Goal: Communication & Community: Answer question/provide support

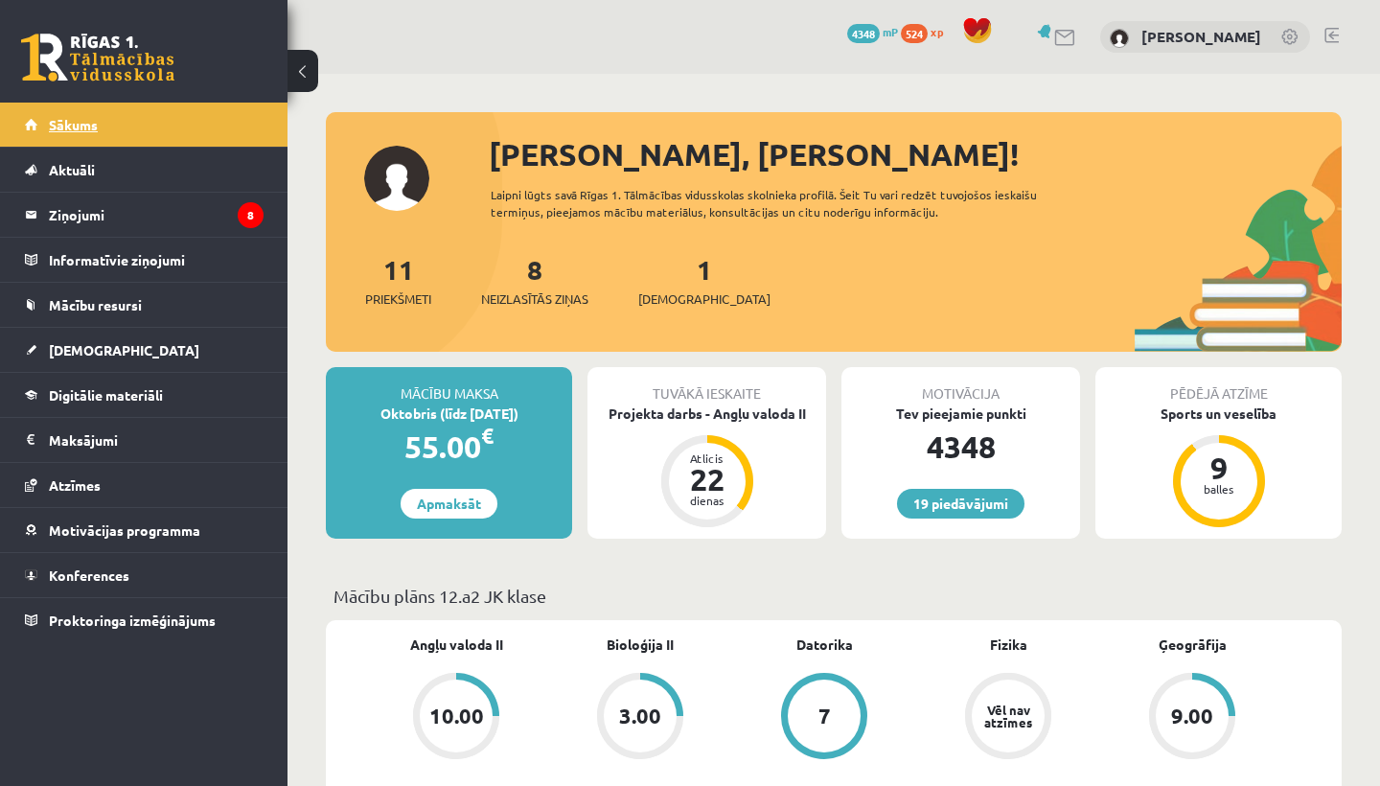
scroll to position [483, 0]
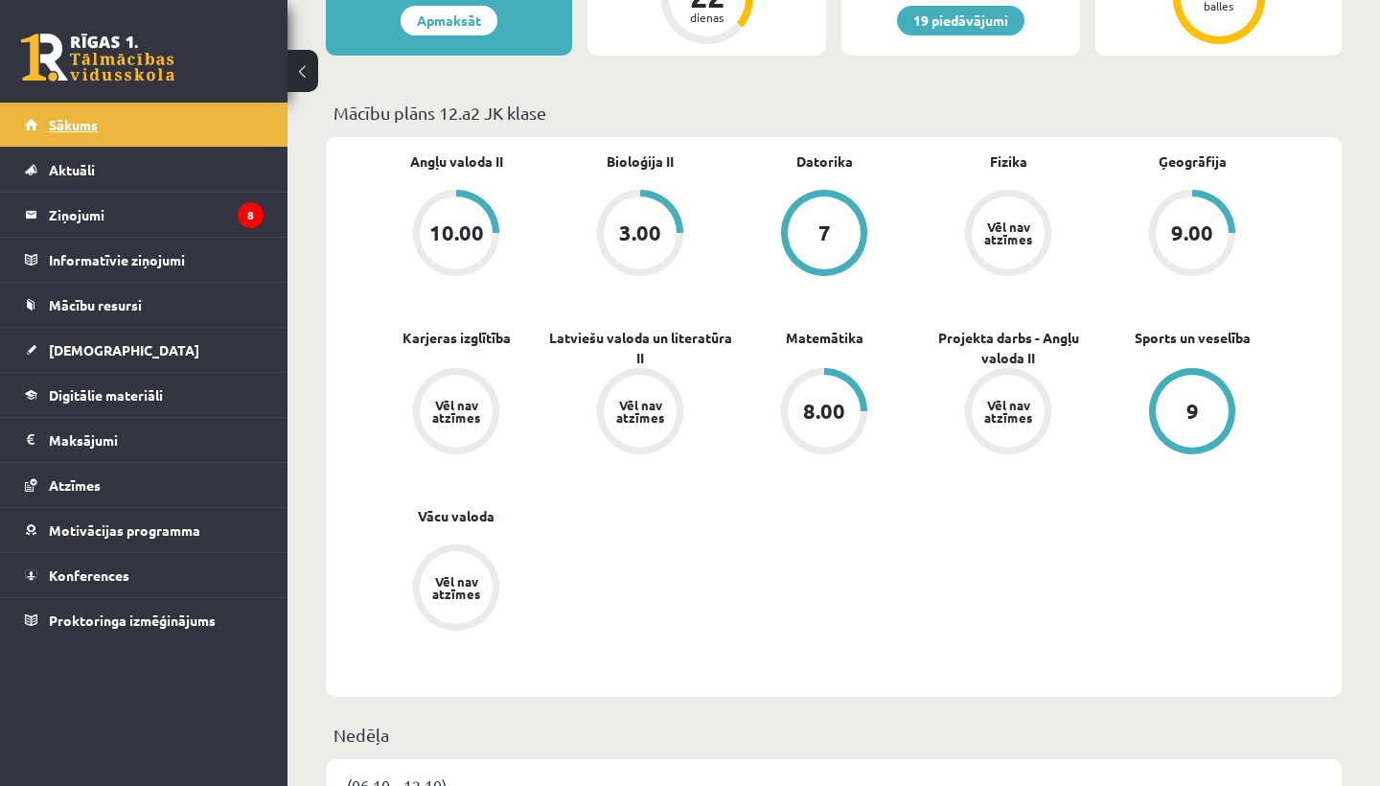
click at [170, 112] on link "Sākums" at bounding box center [144, 125] width 239 height 44
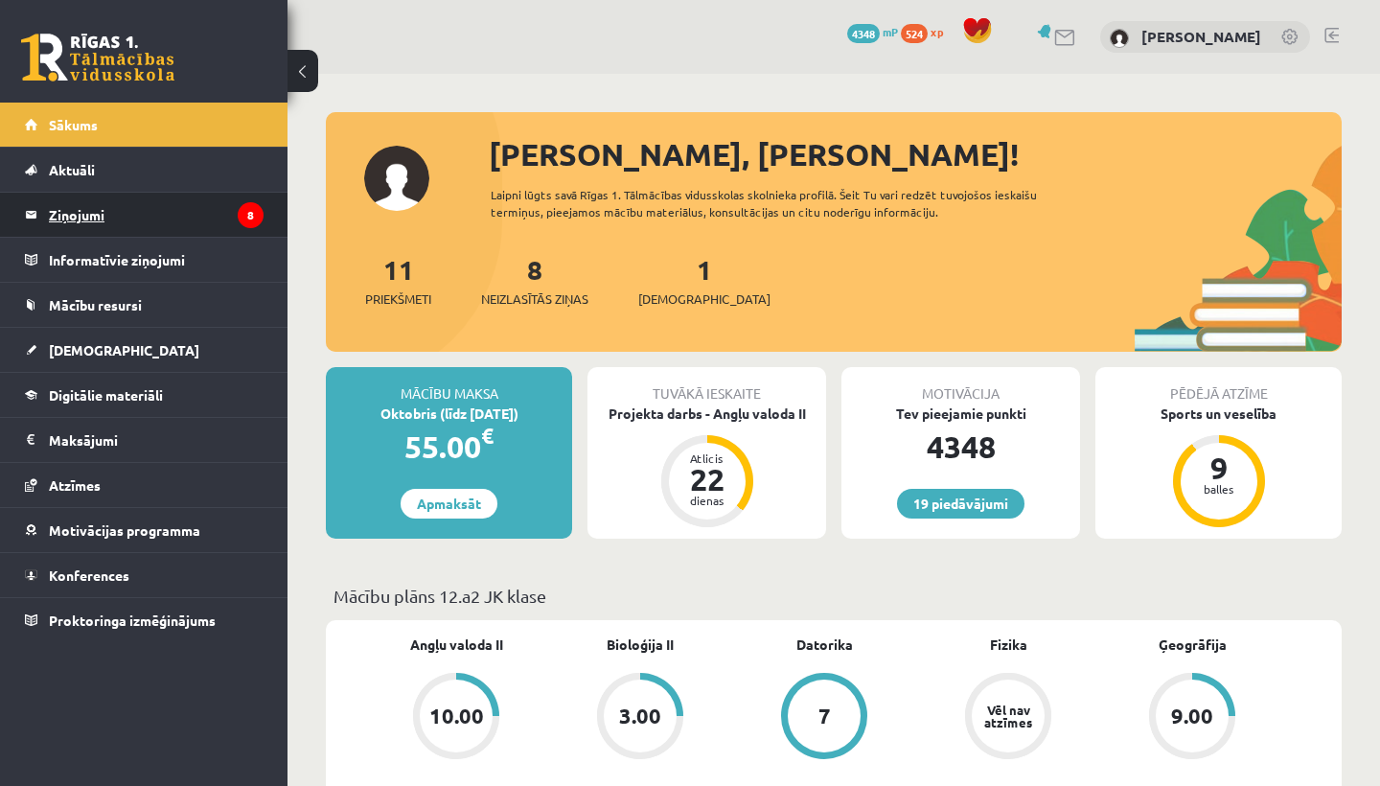
click at [107, 213] on legend "Ziņojumi 8" at bounding box center [156, 215] width 215 height 44
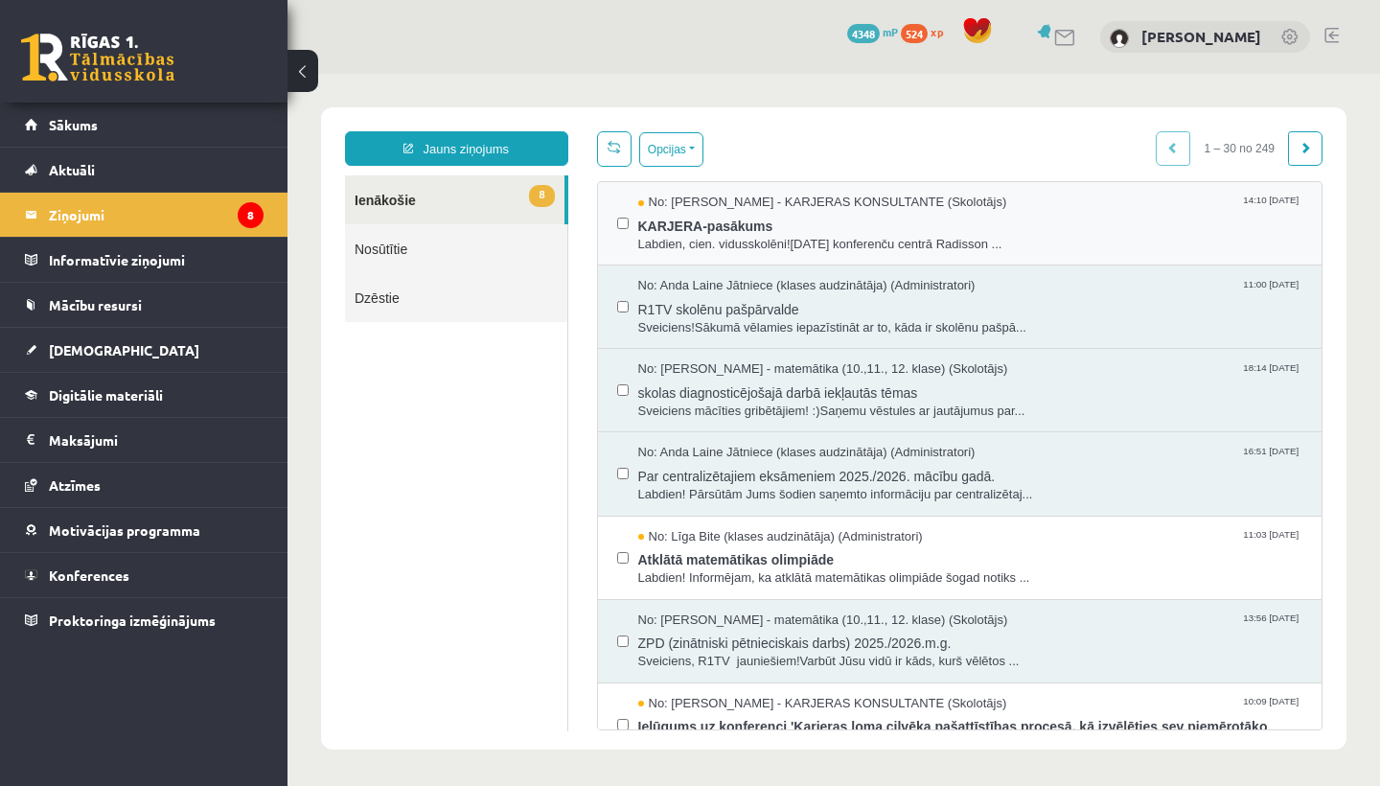
click at [727, 253] on div "No: Karīna Saveļjeva - KARJERAS KONSULTANTE (Skolotājs) 14:10 10/10/2025 KARJER…" at bounding box center [960, 223] width 725 height 83
click at [726, 244] on span "Labdien, cien. vidusskolēni!11. oktobrī konferenču centrā Radisson ..." at bounding box center [970, 245] width 665 height 18
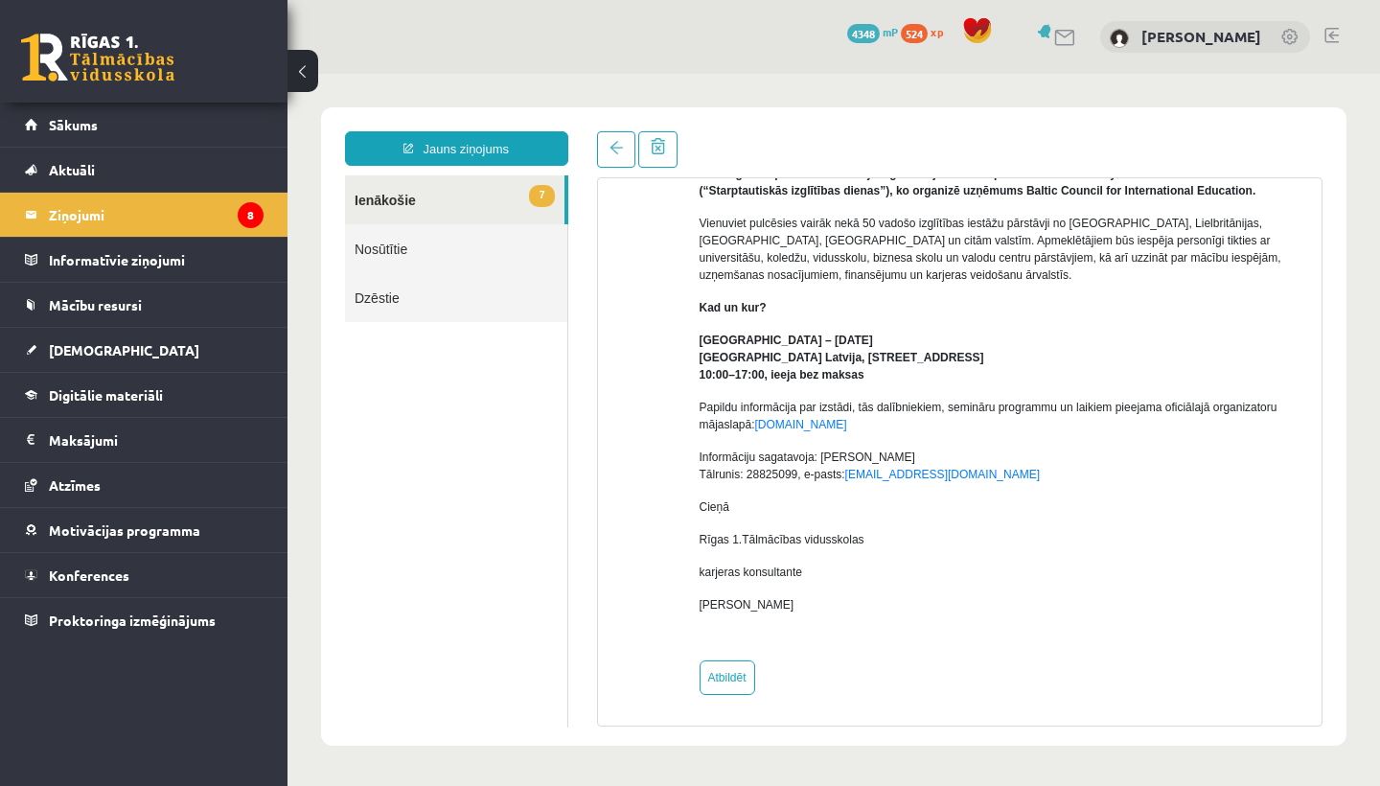
scroll to position [203, 0]
click at [219, 145] on link "Sākums" at bounding box center [144, 125] width 239 height 44
